Goal: Complete application form: Complete application form

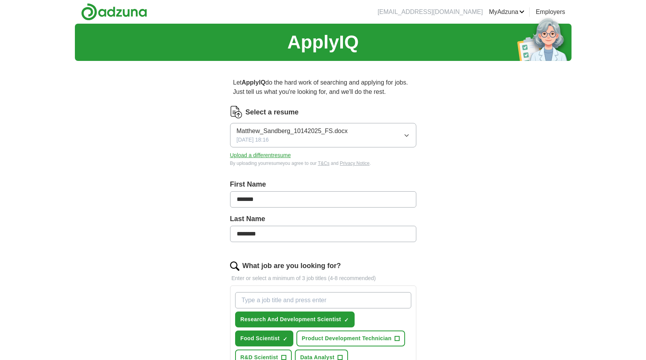
click at [407, 137] on icon "button" at bounding box center [406, 135] width 6 height 6
click at [448, 134] on div "ApplyIQ Let ApplyIQ do the hard work of searching and applying for jobs. Just t…" at bounding box center [323, 328] width 496 height 609
click at [253, 153] on button "Upload a different resume" at bounding box center [260, 155] width 61 height 8
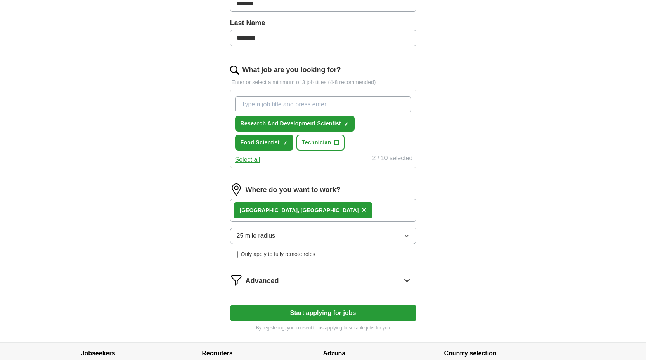
scroll to position [199, 0]
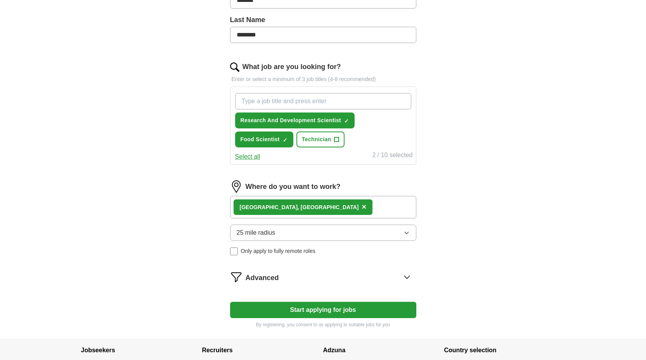
click at [407, 233] on icon "button" at bounding box center [406, 233] width 3 height 2
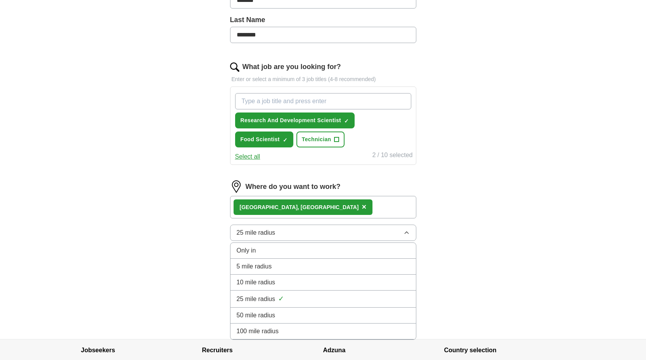
click at [396, 277] on li "10 mile radius" at bounding box center [322, 283] width 185 height 16
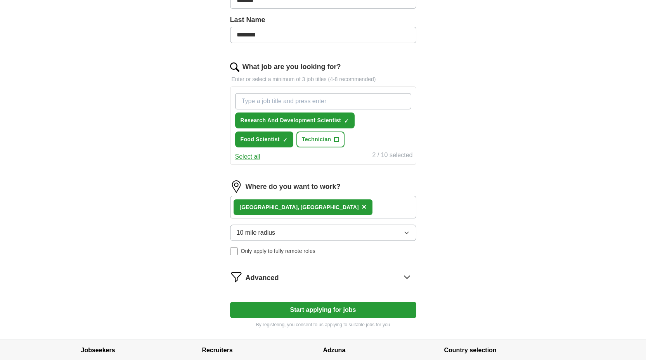
click at [331, 313] on button "Start applying for jobs" at bounding box center [323, 310] width 186 height 16
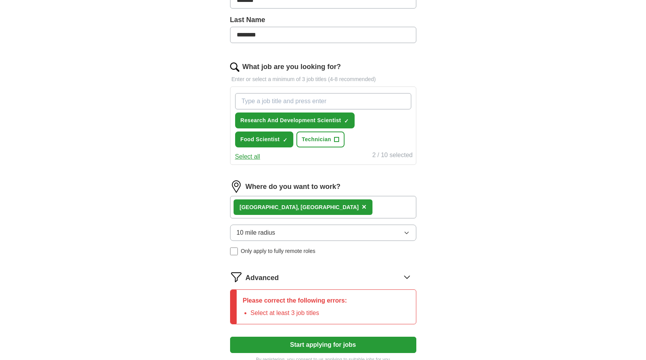
click at [338, 101] on input "What job are you looking for?" at bounding box center [323, 101] width 176 height 16
type input "associate scientist"
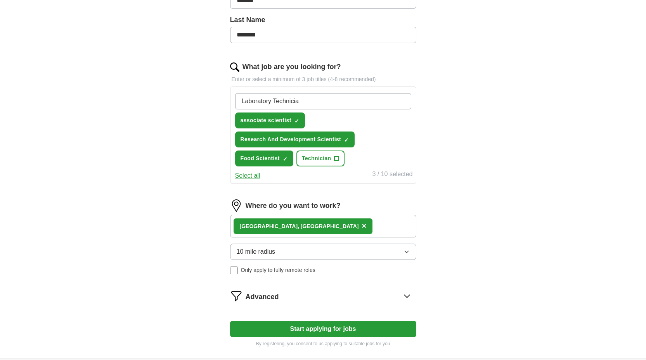
type input "[MEDICAL_DATA]"
type input "HPLC Scientist"
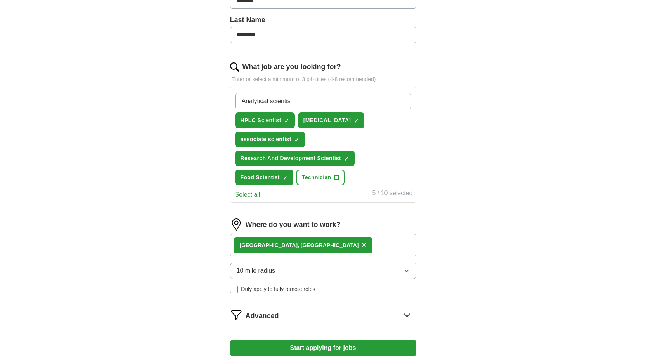
type input "Analytical scientist"
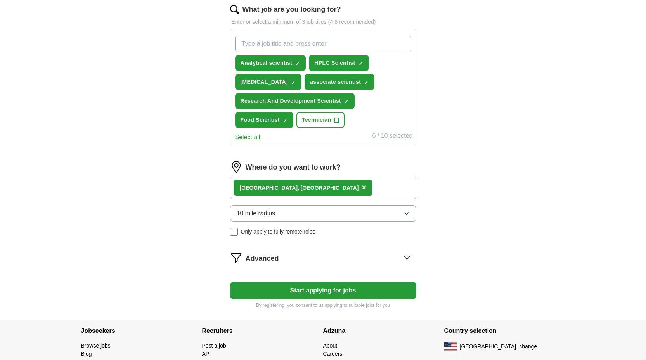
scroll to position [259, 0]
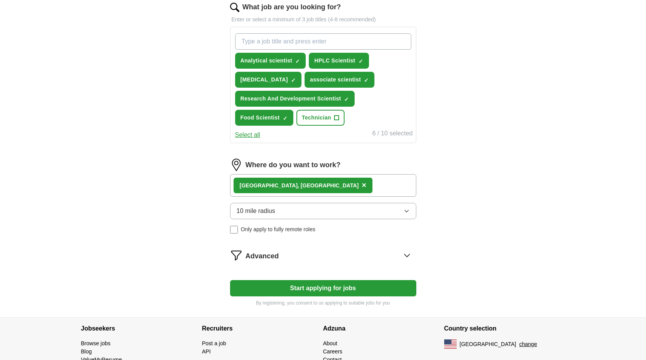
click at [341, 285] on button "Start applying for jobs" at bounding box center [323, 288] width 186 height 16
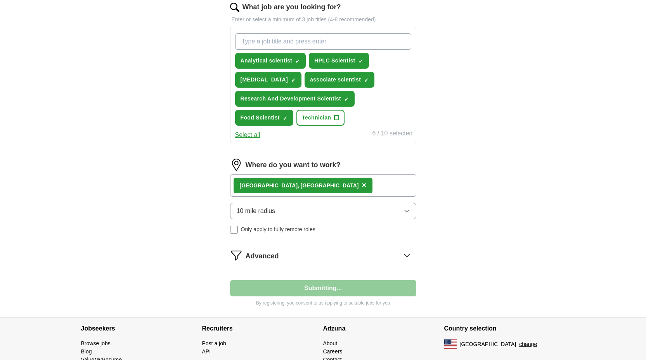
select select "**"
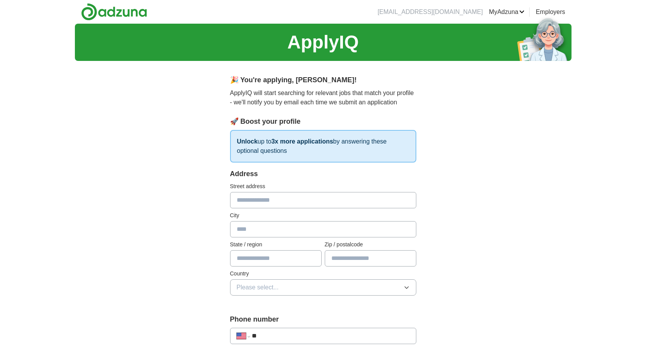
scroll to position [0, 0]
click at [382, 205] on input "text" at bounding box center [323, 200] width 186 height 16
type input "**********"
type input "*******"
type input "**"
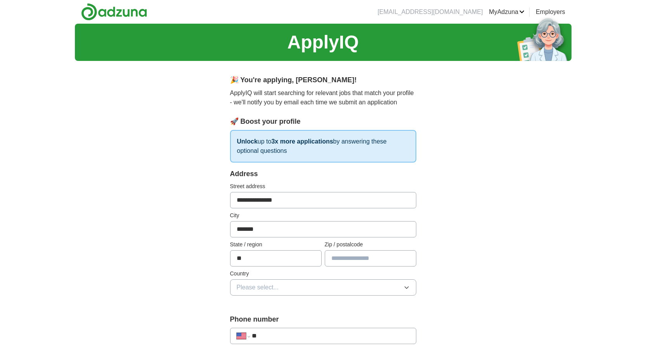
type input "*****"
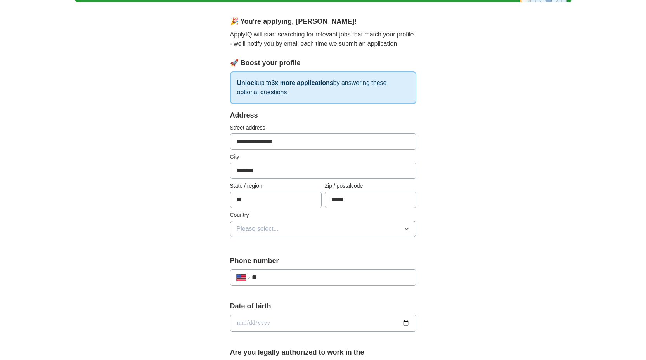
scroll to position [64, 0]
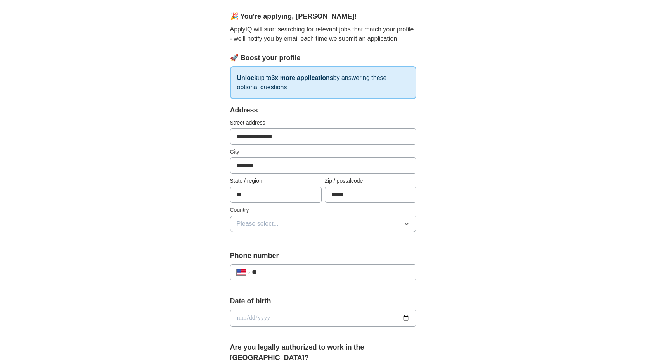
click at [407, 222] on icon "button" at bounding box center [406, 224] width 6 height 6
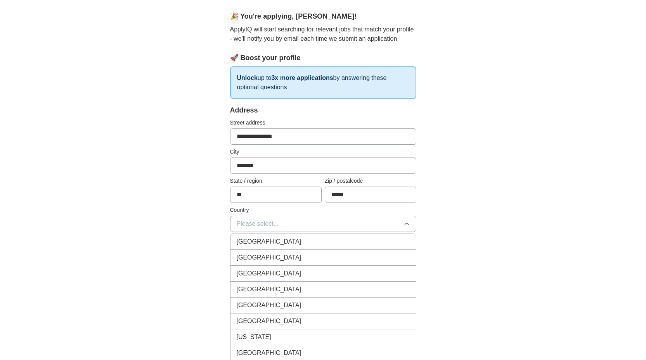
click at [380, 256] on div "United States" at bounding box center [323, 257] width 173 height 9
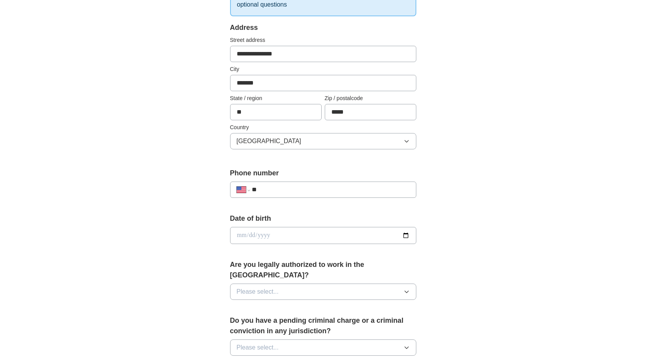
scroll to position [168, 0]
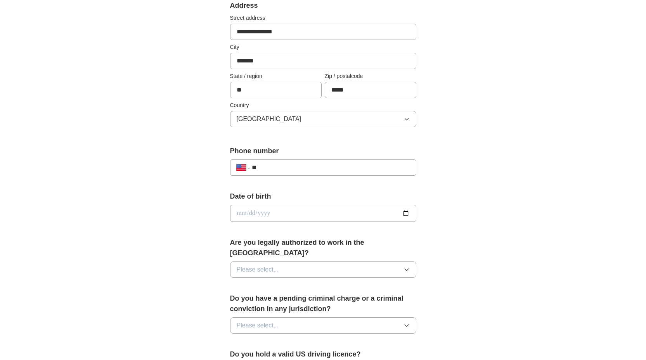
click at [362, 170] on input "**" at bounding box center [330, 167] width 157 height 9
type input "**********"
click at [347, 212] on input "date" at bounding box center [323, 213] width 186 height 17
type input "**********"
click at [386, 261] on button "Please select..." at bounding box center [323, 269] width 186 height 16
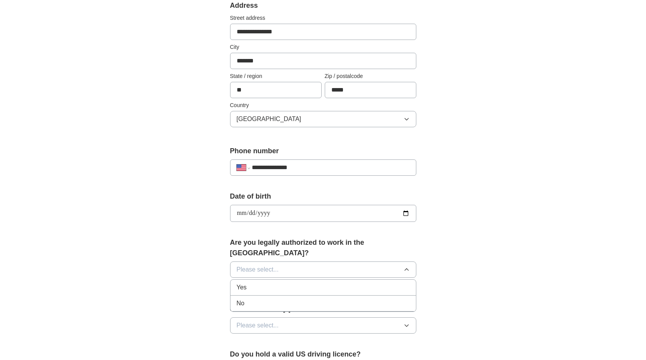
click at [378, 283] on div "Yes" at bounding box center [323, 287] width 173 height 9
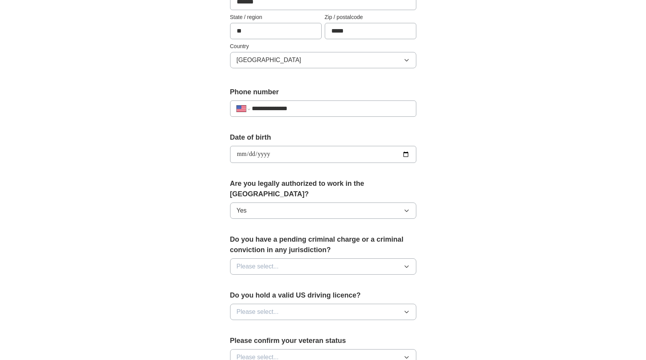
scroll to position [233, 0]
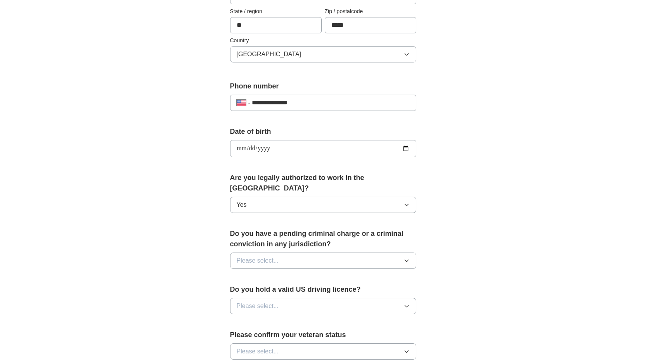
click at [406, 258] on icon "button" at bounding box center [406, 261] width 6 height 6
click at [390, 290] on div "No" at bounding box center [323, 294] width 173 height 9
click at [402, 298] on button "Please select..." at bounding box center [323, 306] width 186 height 16
click at [384, 319] on div "Yes" at bounding box center [323, 323] width 173 height 9
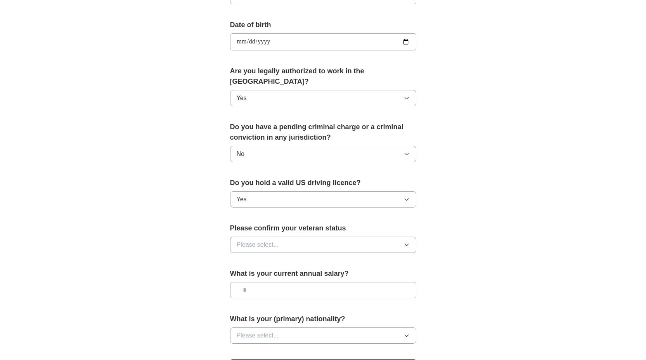
scroll to position [349, 0]
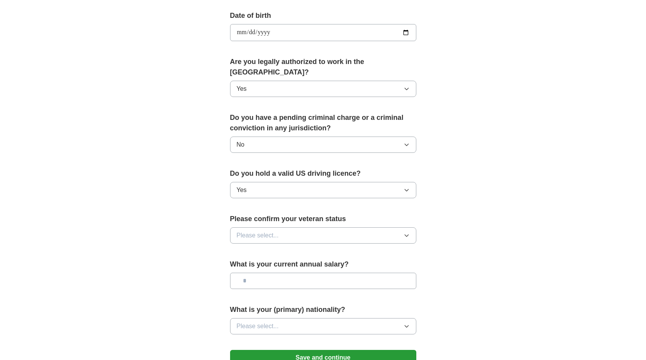
click at [401, 227] on button "Please select..." at bounding box center [323, 235] width 186 height 16
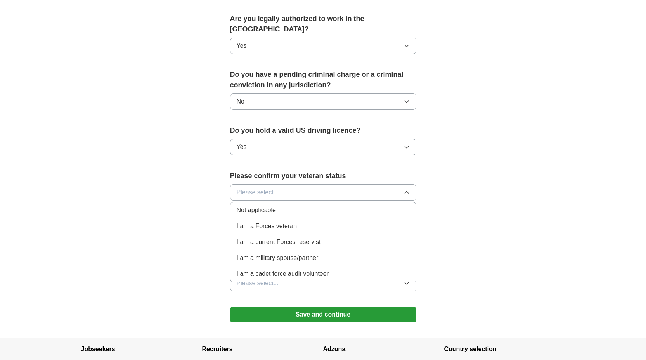
scroll to position [393, 0]
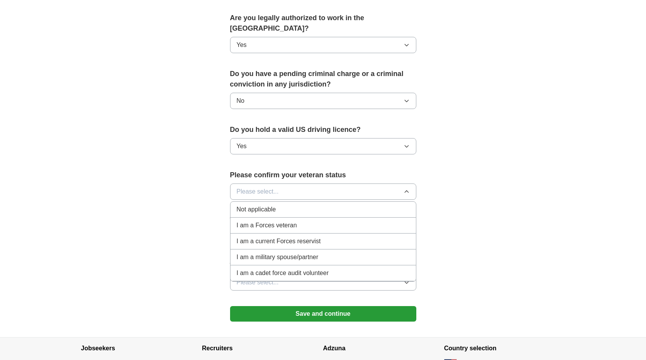
click at [373, 204] on li "Not applicable" at bounding box center [322, 210] width 185 height 16
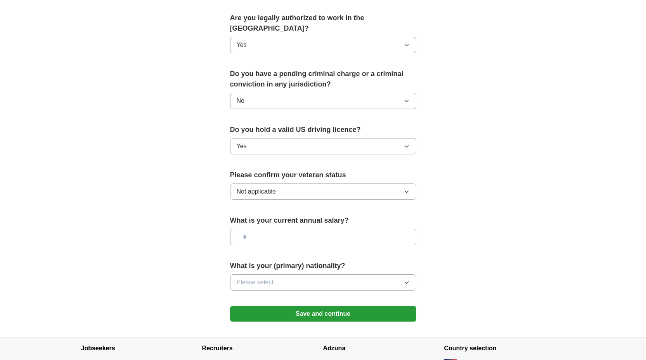
click at [387, 232] on input "text" at bounding box center [323, 237] width 186 height 16
click at [410, 274] on button "Please select..." at bounding box center [323, 282] width 186 height 16
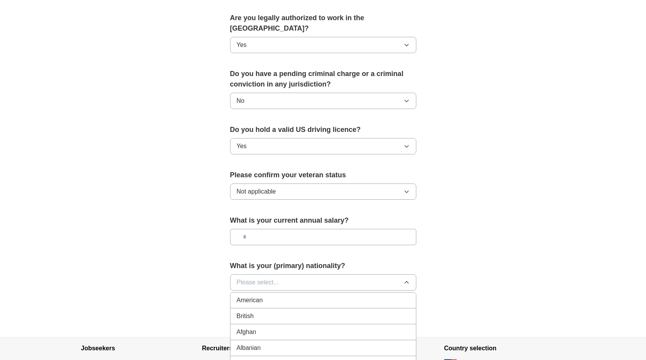
click at [399, 296] on div "American" at bounding box center [323, 300] width 173 height 9
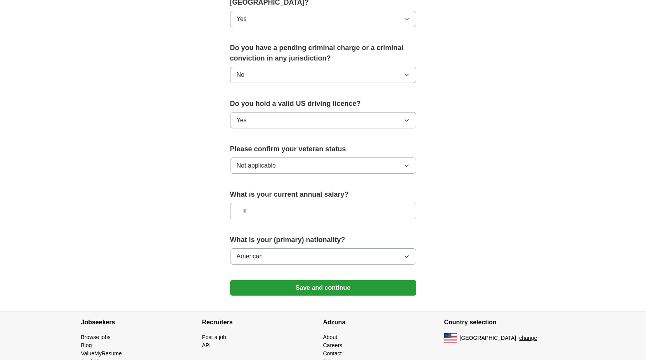
scroll to position [428, 0]
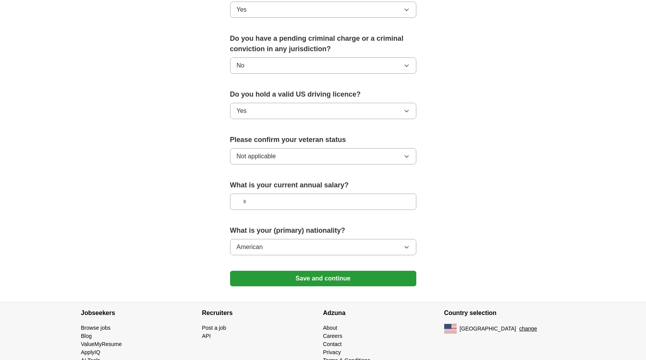
click at [361, 271] on button "Save and continue" at bounding box center [323, 279] width 186 height 16
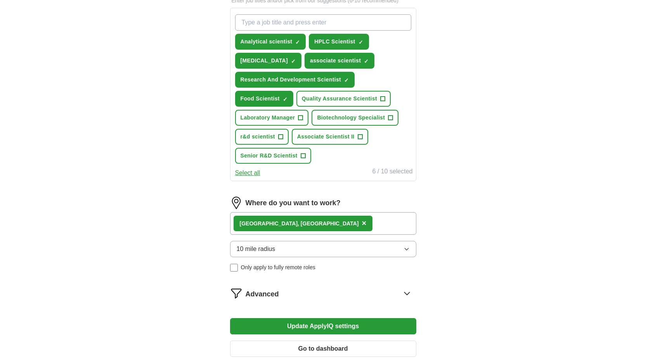
scroll to position [277, 0]
click at [384, 102] on span "+" at bounding box center [382, 99] width 5 height 6
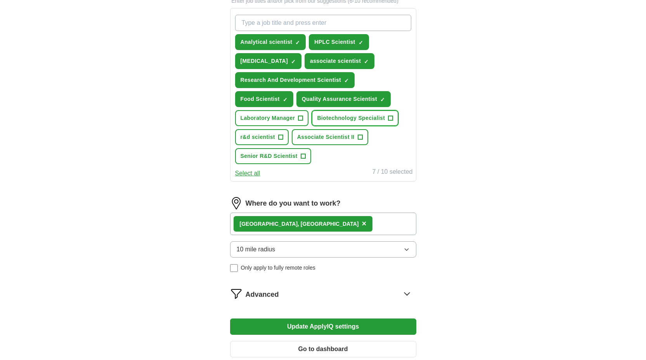
click at [391, 116] on span "+" at bounding box center [390, 118] width 5 height 6
click at [360, 138] on span "+" at bounding box center [360, 137] width 5 height 6
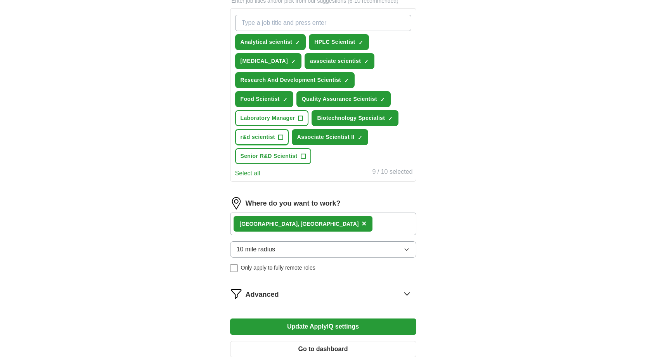
click at [280, 136] on span "+" at bounding box center [280, 137] width 5 height 6
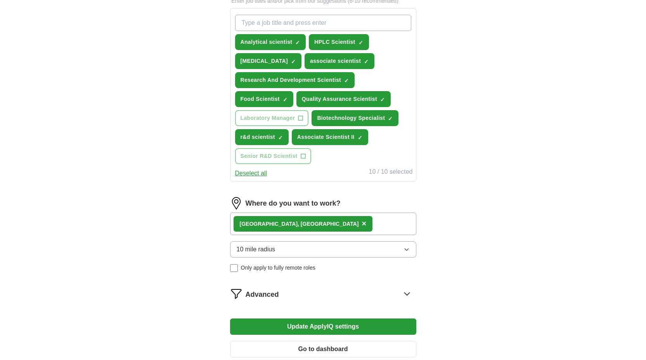
click at [333, 329] on button "Update ApplyIQ settings" at bounding box center [323, 326] width 186 height 16
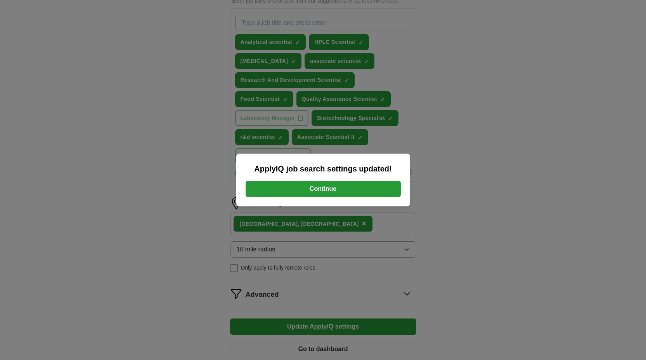
click at [443, 227] on div "ApplyIQ job search settings updated! Continue" at bounding box center [323, 180] width 646 height 360
click at [358, 191] on button "Continue" at bounding box center [323, 189] width 155 height 16
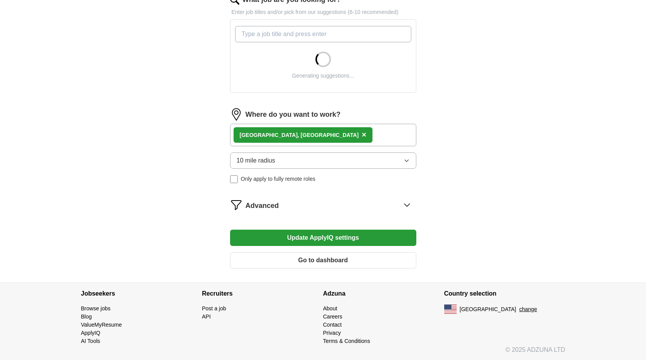
scroll to position [266, 0]
click at [405, 204] on icon at bounding box center [407, 204] width 12 height 12
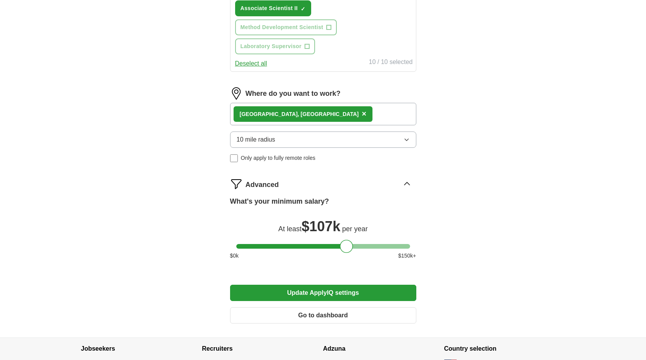
scroll to position [462, 0]
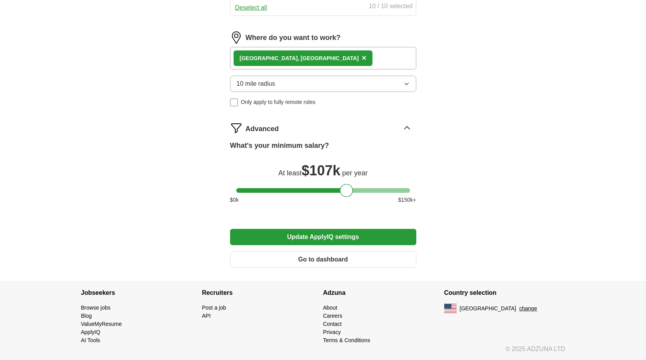
click at [325, 189] on div at bounding box center [323, 190] width 174 height 5
drag, startPoint x: 325, startPoint y: 189, endPoint x: 318, endPoint y: 189, distance: 7.4
click at [318, 189] on div at bounding box center [316, 190] width 13 height 13
click at [339, 234] on button "Update ApplyIQ settings" at bounding box center [323, 237] width 186 height 16
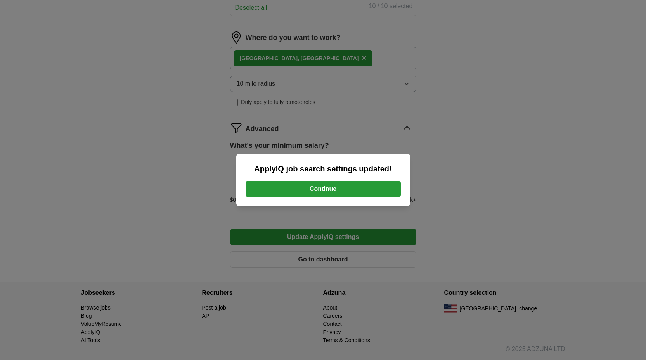
click at [344, 184] on button "Continue" at bounding box center [323, 189] width 155 height 16
